Goal: Check status: Check status

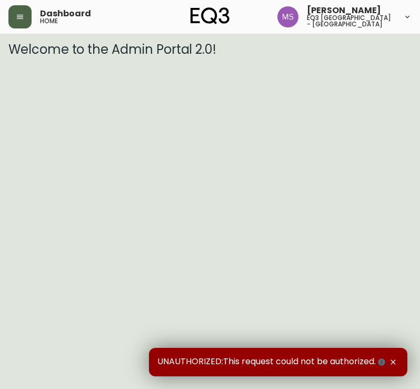
click at [21, 19] on icon "button" at bounding box center [20, 17] width 8 height 8
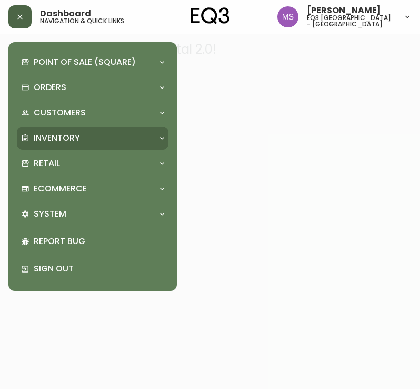
click at [58, 135] on p "Inventory" at bounding box center [57, 138] width 46 height 12
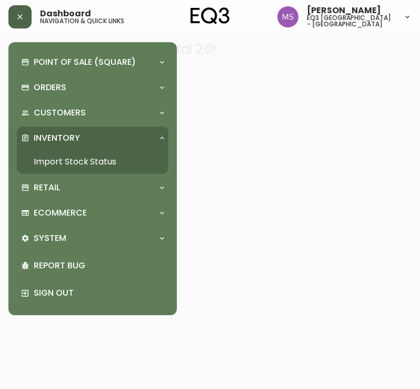
click at [77, 156] on link "Import Stock Status" at bounding box center [93, 162] width 152 height 24
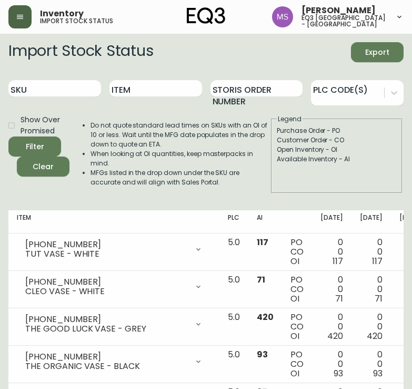
click at [58, 97] on div "SKU" at bounding box center [54, 89] width 93 height 34
click at [37, 91] on input "SKU" at bounding box center [54, 88] width 93 height 17
type input "[PHONE_NUMBER]"
click at [8, 136] on button "Filter" at bounding box center [34, 146] width 53 height 20
